Goal: Go to known website: Access a specific website the user already knows

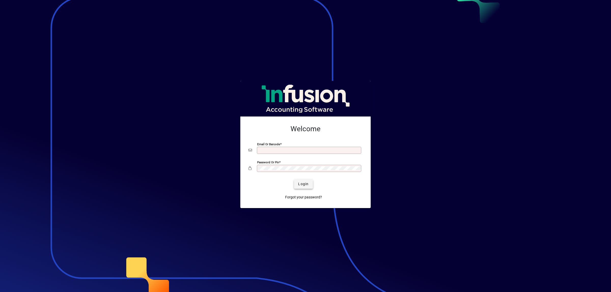
type input "**********"
click at [300, 183] on span "Login" at bounding box center [303, 184] width 10 height 5
